Goal: Task Accomplishment & Management: Manage account settings

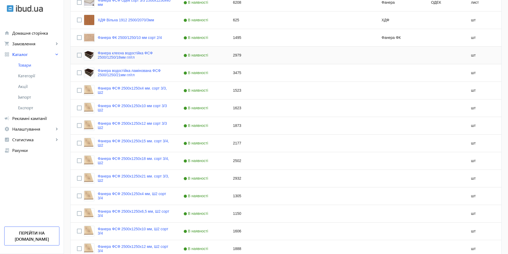
scroll to position [449, 0]
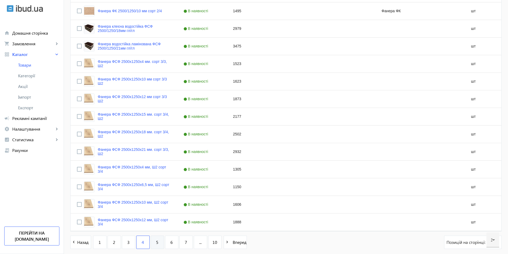
click at [154, 239] on link "5" at bounding box center [157, 241] width 13 height 13
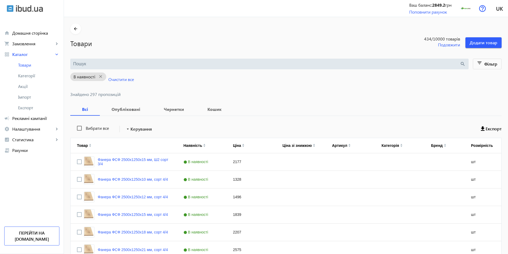
click at [90, 63] on input "search" at bounding box center [266, 64] width 387 height 6
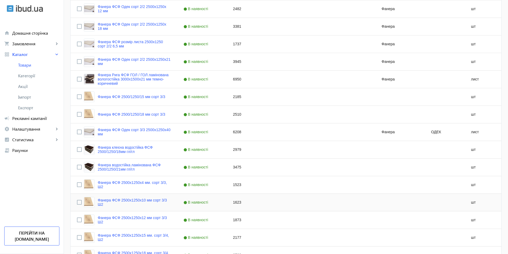
scroll to position [474, 0]
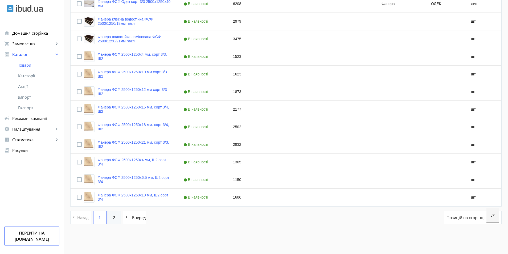
click at [113, 218] on span "2" at bounding box center [114, 217] width 2 height 6
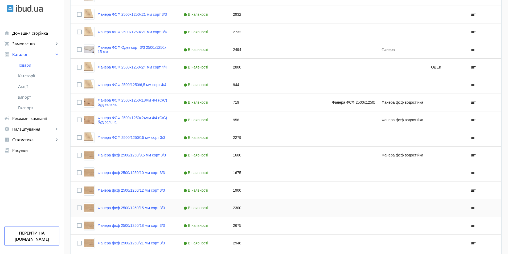
scroll to position [386, 0]
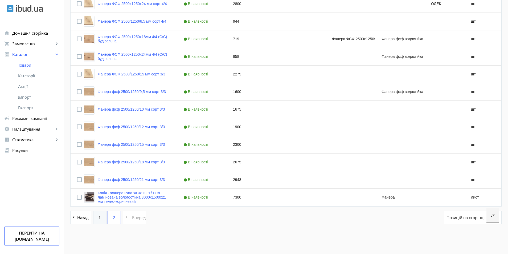
click at [98, 221] on link "1" at bounding box center [99, 217] width 13 height 13
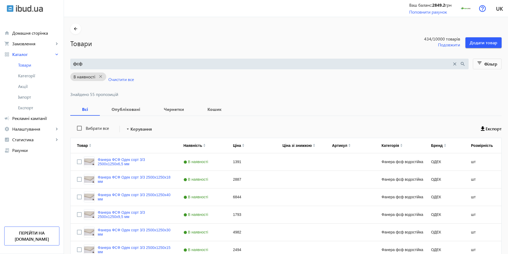
click at [124, 61] on div "фсф close search" at bounding box center [269, 64] width 398 height 11
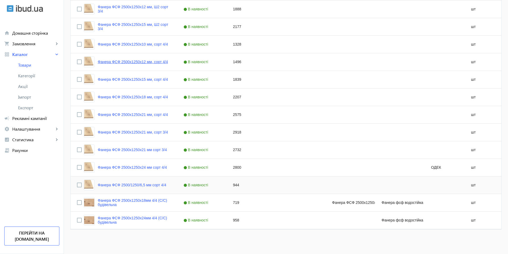
scroll to position [134, 0]
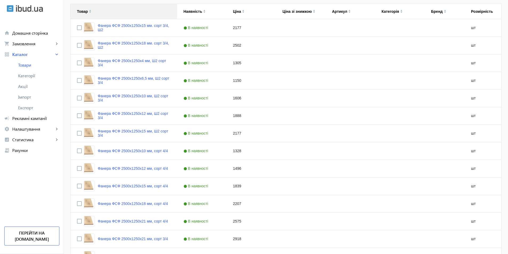
type input "фсф 4/4"
click at [77, 81] on input "Press Space to toggle row selection (unchecked)" at bounding box center [79, 80] width 5 height 5
checkbox input "true"
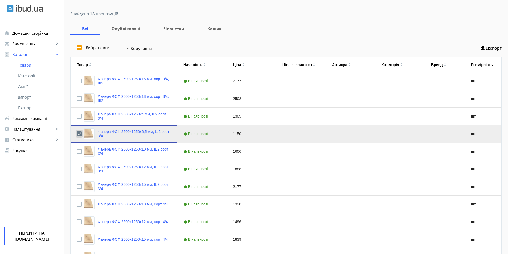
scroll to position [1, 0]
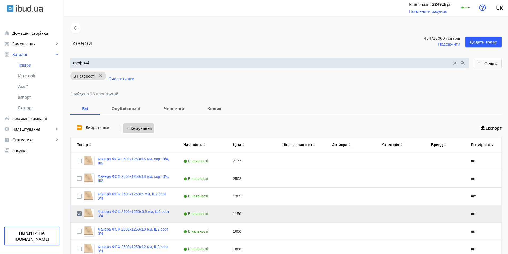
click at [135, 129] on span "Керування" at bounding box center [141, 128] width 22 height 6
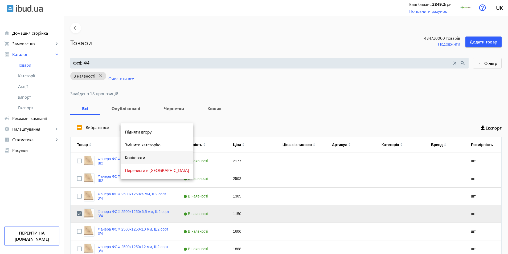
click at [142, 157] on span "Копіювати" at bounding box center [157, 157] width 64 height 4
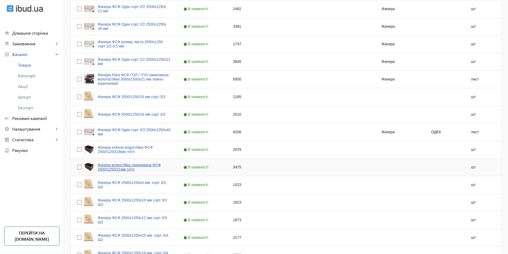
scroll to position [453, 0]
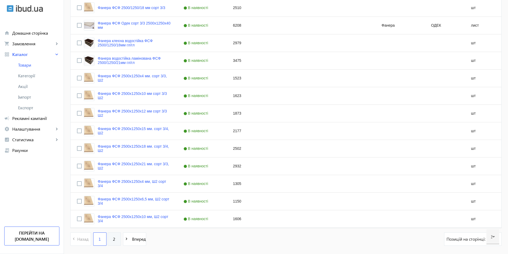
click at [108, 238] on link "2" at bounding box center [114, 238] width 13 height 13
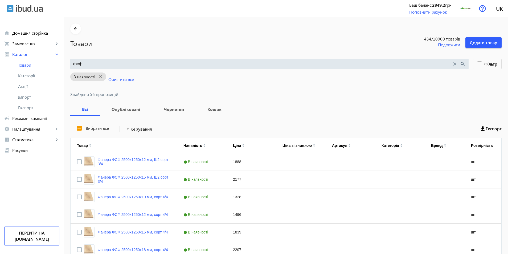
click at [114, 63] on input "фсф" at bounding box center [262, 64] width 379 height 6
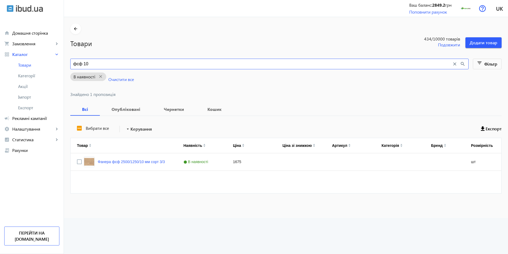
type input "фсф 10"
